Goal: Information Seeking & Learning: Check status

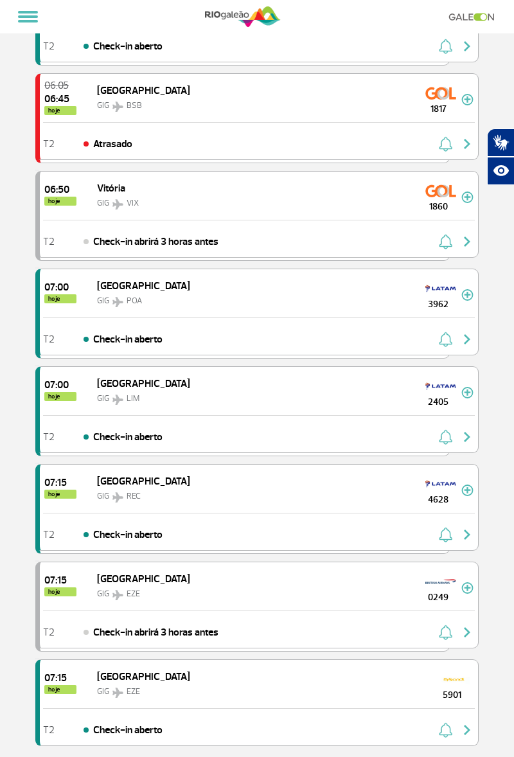
scroll to position [1305, 0]
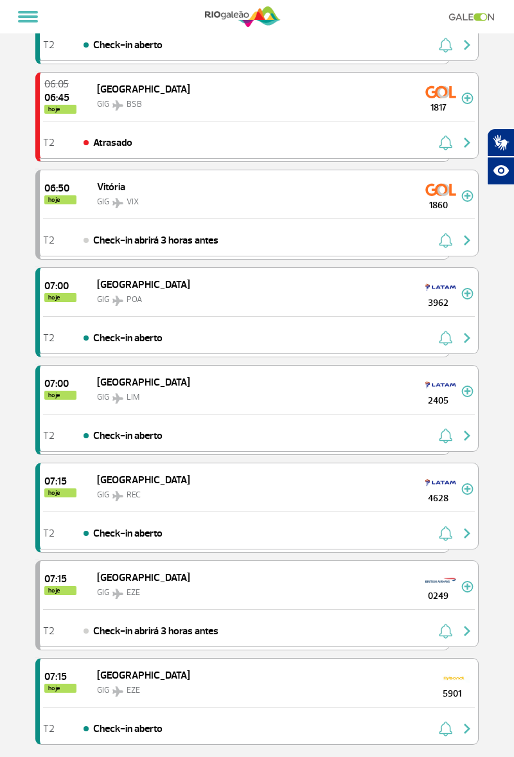
click at [280, 610] on div "T2 Check-in abrirá 3 horas antes" at bounding box center [259, 628] width 439 height 37
click at [151, 584] on div "GIG EZE" at bounding box center [143, 591] width 93 height 15
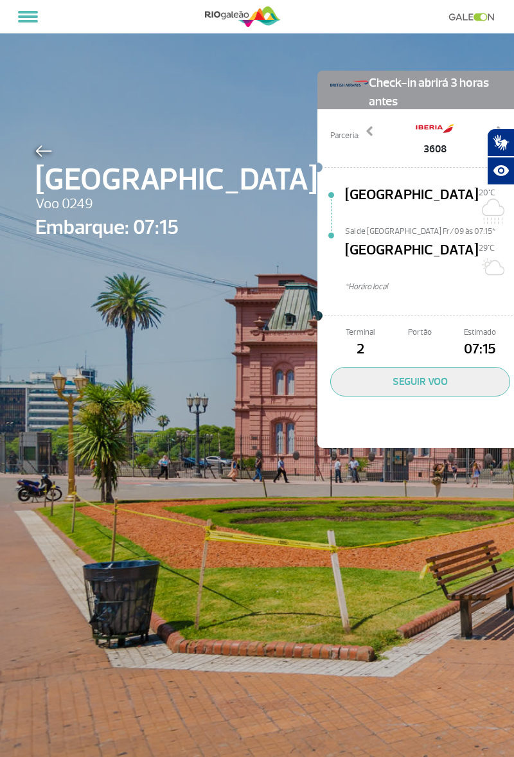
click at [379, 367] on button "SEGUIR VOO" at bounding box center [421, 382] width 180 height 30
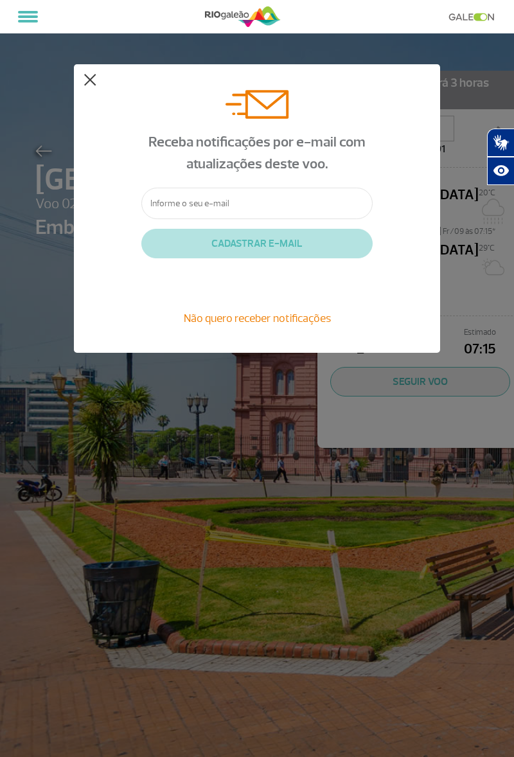
click at [93, 82] on button at bounding box center [90, 80] width 13 height 13
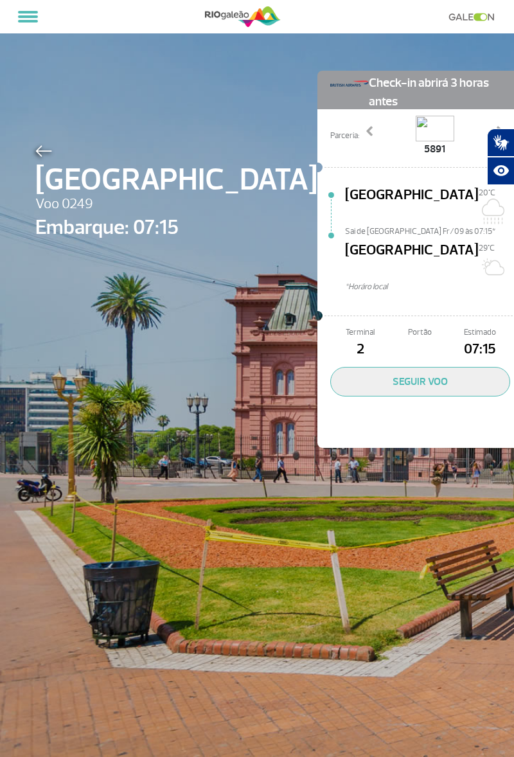
click at [378, 367] on button "SEGUIR VOO" at bounding box center [421, 382] width 180 height 30
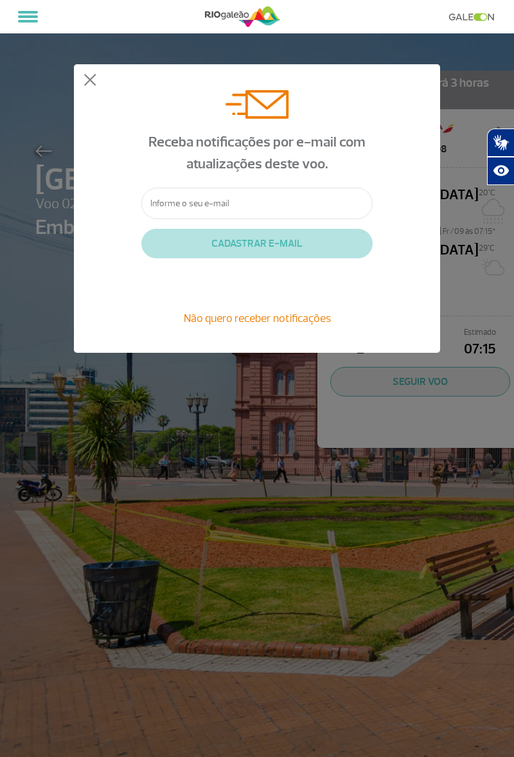
click at [288, 324] on span "Não quero receber notificações" at bounding box center [257, 318] width 147 height 14
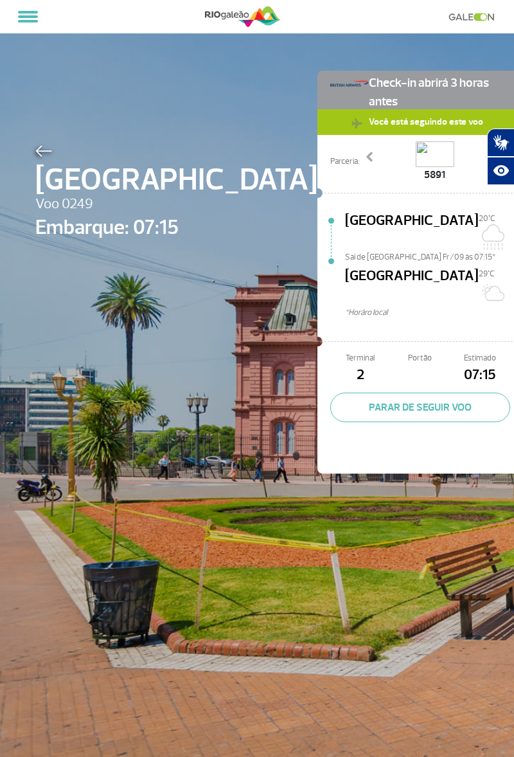
click at [493, 155] on span at bounding box center [499, 156] width 13 height 13
click at [401, 307] on span "*Horáro local" at bounding box center [434, 313] width 178 height 12
click at [388, 307] on span "*Horáro local" at bounding box center [434, 313] width 178 height 12
click at [377, 204] on div "[GEOGRAPHIC_DATA][DATE]C Sai de [GEOGRAPHIC_DATA] Fr/09 às 07:15* [GEOGRAPHIC_D…" at bounding box center [421, 268] width 206 height 134
click at [406, 125] on span "Você está seguindo este voo" at bounding box center [426, 121] width 127 height 24
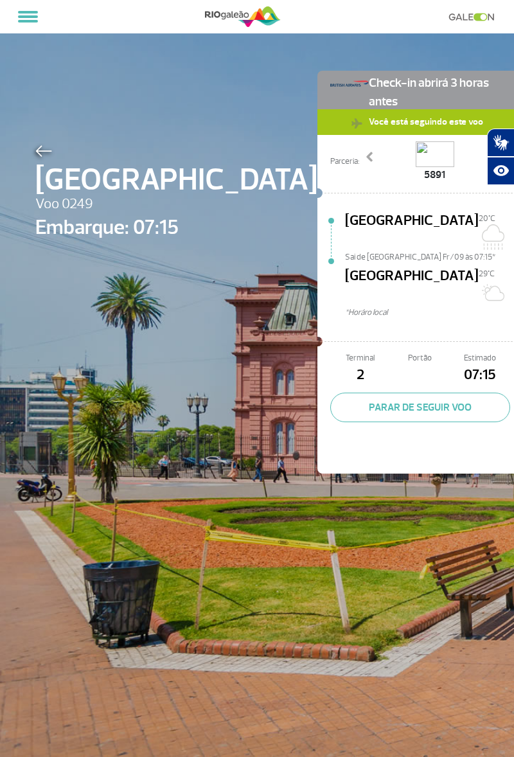
click at [399, 126] on span "Você está seguindo este voo" at bounding box center [426, 121] width 127 height 24
click at [489, 167] on link "Next" at bounding box center [500, 166] width 23 height 32
click at [416, 152] on img at bounding box center [435, 154] width 39 height 26
click at [416, 154] on img at bounding box center [435, 154] width 39 height 26
click at [416, 159] on img at bounding box center [435, 154] width 39 height 26
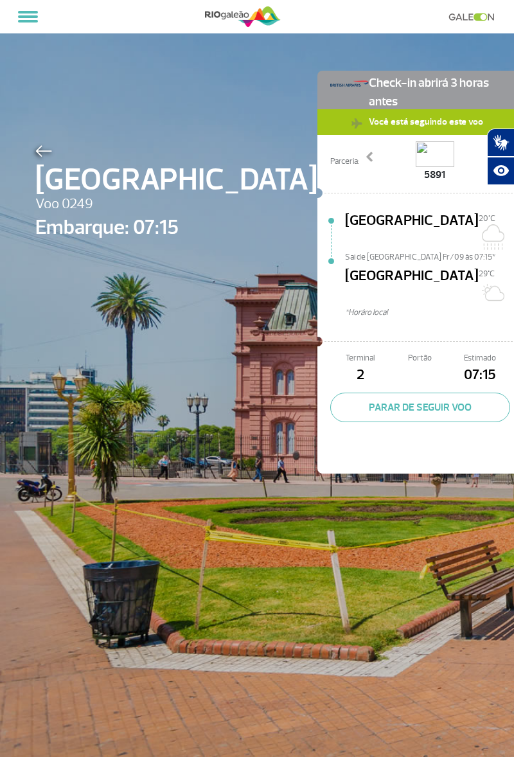
click at [416, 167] on img at bounding box center [435, 154] width 39 height 26
click at [393, 248] on div "[GEOGRAPHIC_DATA][DATE]C Sai de [GEOGRAPHIC_DATA] Fr/09 às 07:15* [GEOGRAPHIC_D…" at bounding box center [434, 272] width 178 height 124
click at [394, 251] on span "Sai de [GEOGRAPHIC_DATA] Fr/09 às 07:15*" at bounding box center [434, 255] width 178 height 9
click at [451, 365] on span "07:15" at bounding box center [481, 376] width 60 height 22
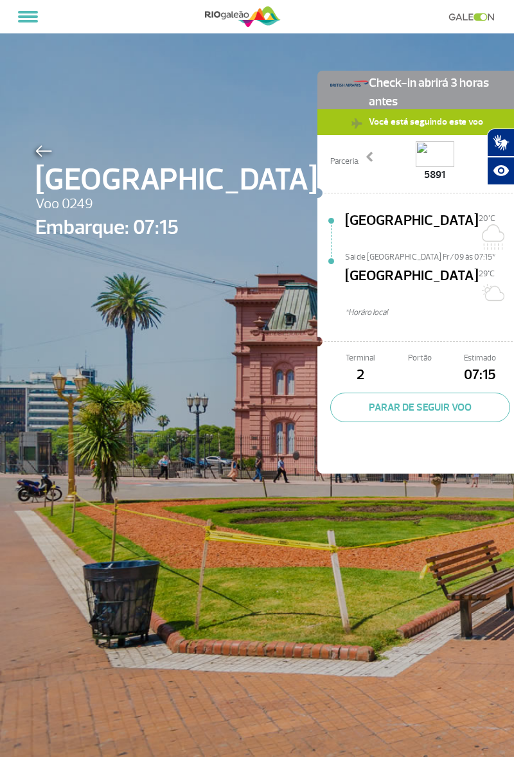
click at [493, 162] on span at bounding box center [499, 156] width 13 height 13
click at [416, 178] on span "3608" at bounding box center [435, 174] width 39 height 15
click at [493, 161] on span at bounding box center [499, 156] width 13 height 13
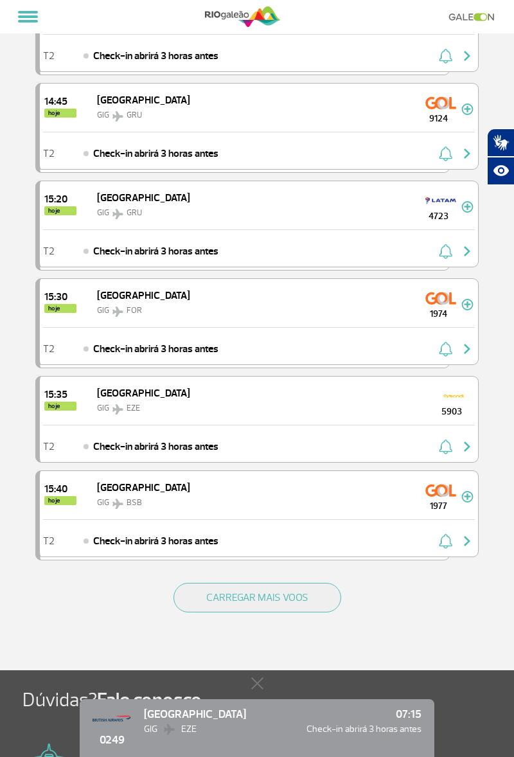
scroll to position [1483, 0]
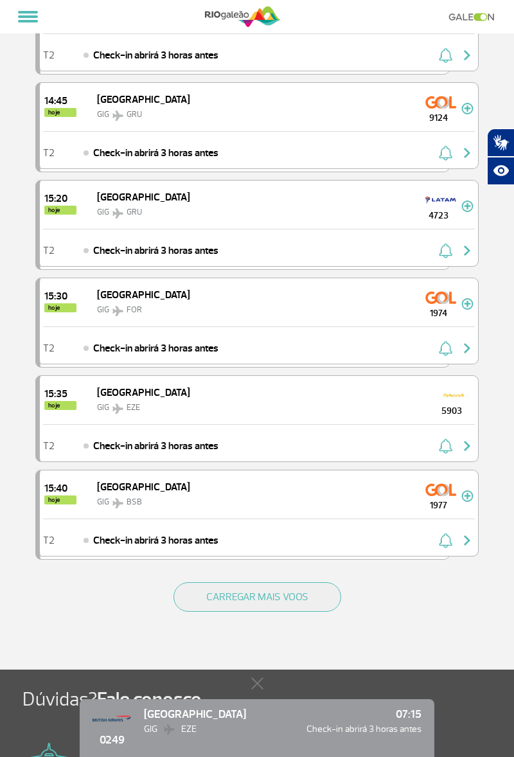
click at [276, 405] on div "15:35 hoje [GEOGRAPHIC_DATA] GIG EZE 5903" at bounding box center [259, 400] width 439 height 48
click at [271, 424] on div "T2 Check-in abrirá 3 horas antes" at bounding box center [259, 442] width 439 height 37
click at [148, 385] on div "Buenos Aires GIG EZE" at bounding box center [134, 400] width 113 height 30
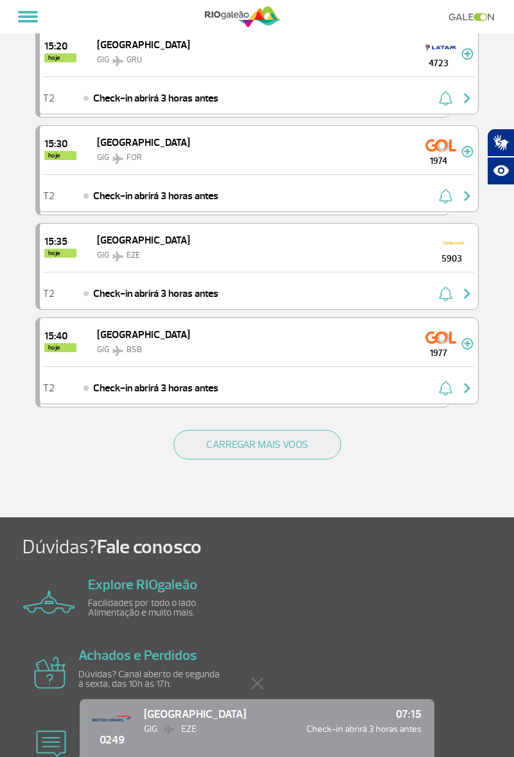
scroll to position [1636, 0]
click at [203, 246] on div "15:35 hoje [GEOGRAPHIC_DATA] GIG EZE 5903" at bounding box center [259, 247] width 439 height 48
click at [143, 232] on div "Buenos Aires GIG EZE" at bounding box center [134, 247] width 113 height 30
